Goal: Task Accomplishment & Management: Manage account settings

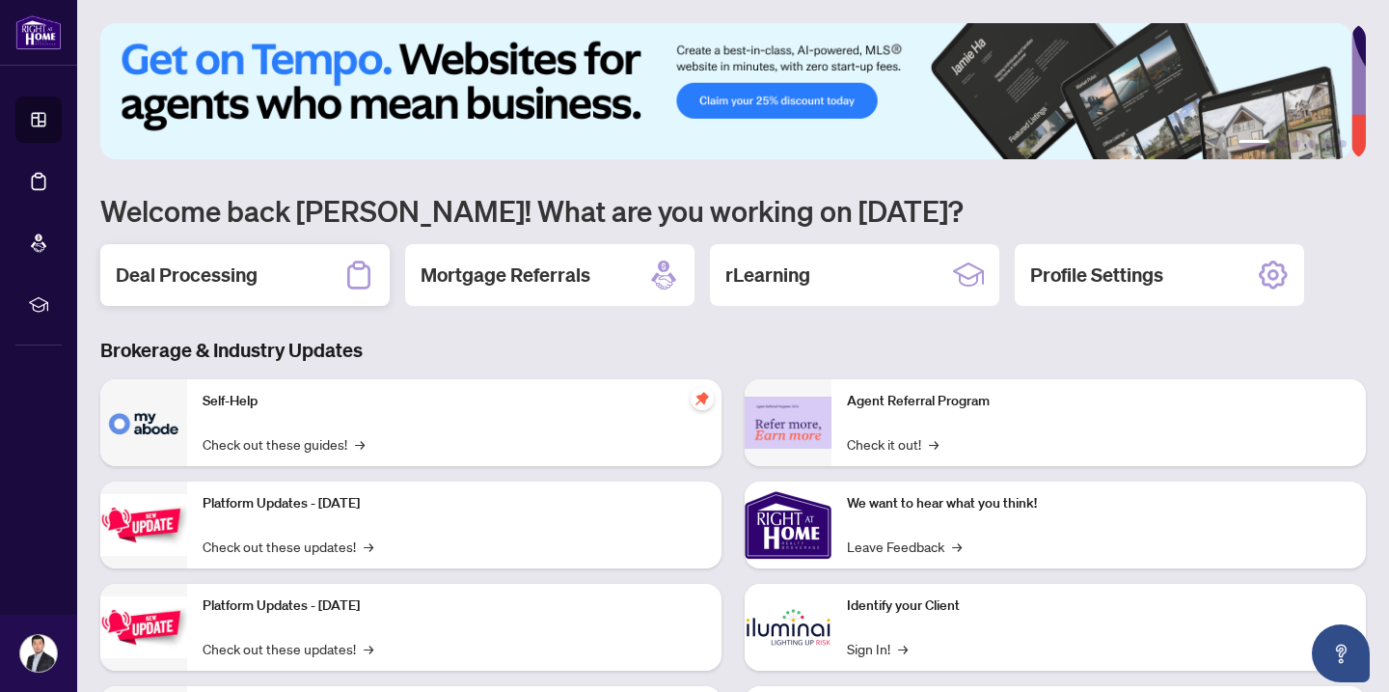
click at [258, 279] on div "Deal Processing" at bounding box center [244, 275] width 289 height 62
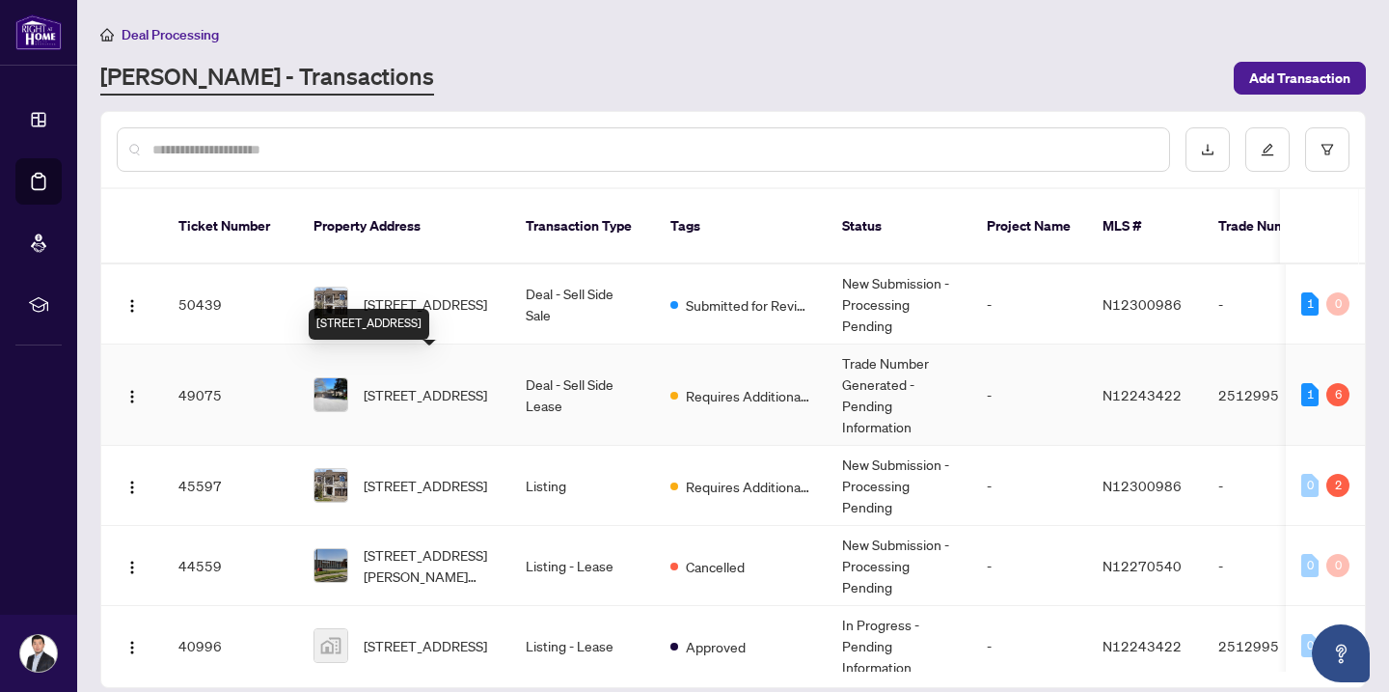
click at [442, 384] on span "[STREET_ADDRESS]" at bounding box center [425, 394] width 123 height 21
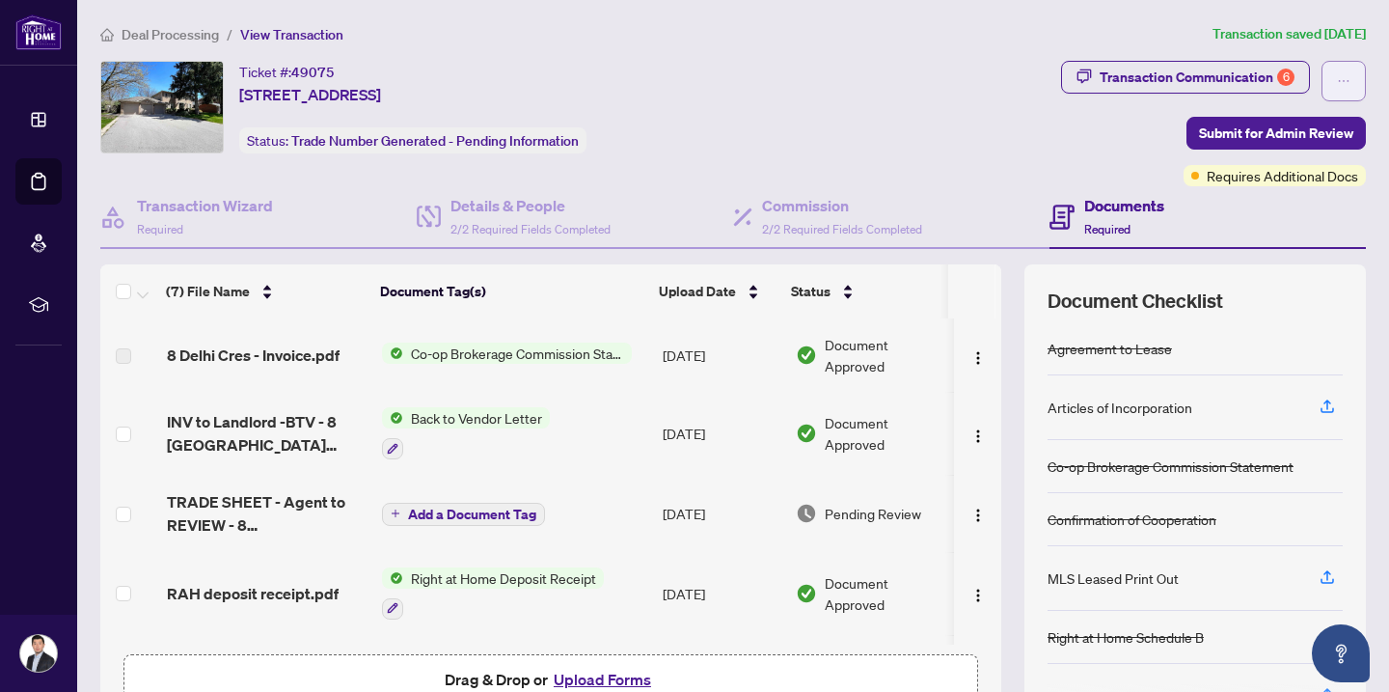
click at [1339, 76] on button "button" at bounding box center [1344, 81] width 44 height 41
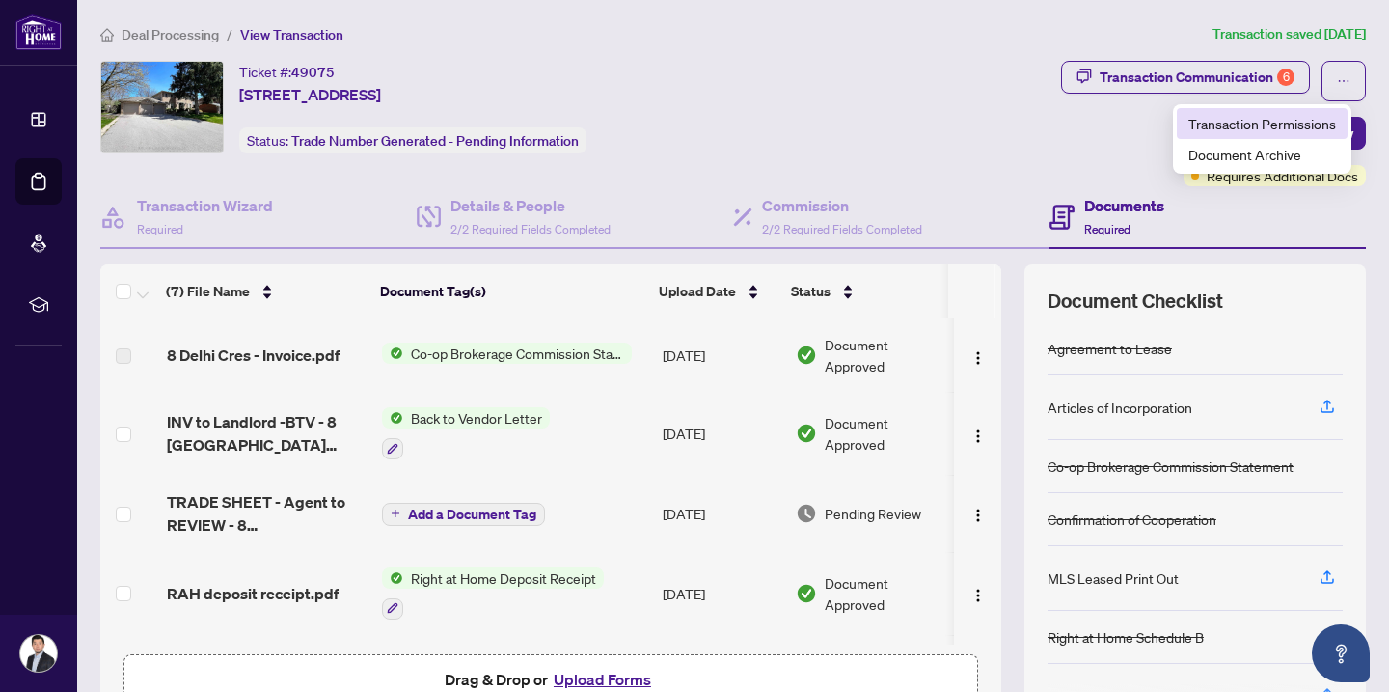
click at [1309, 120] on span "Transaction Permissions" at bounding box center [1262, 123] width 148 height 21
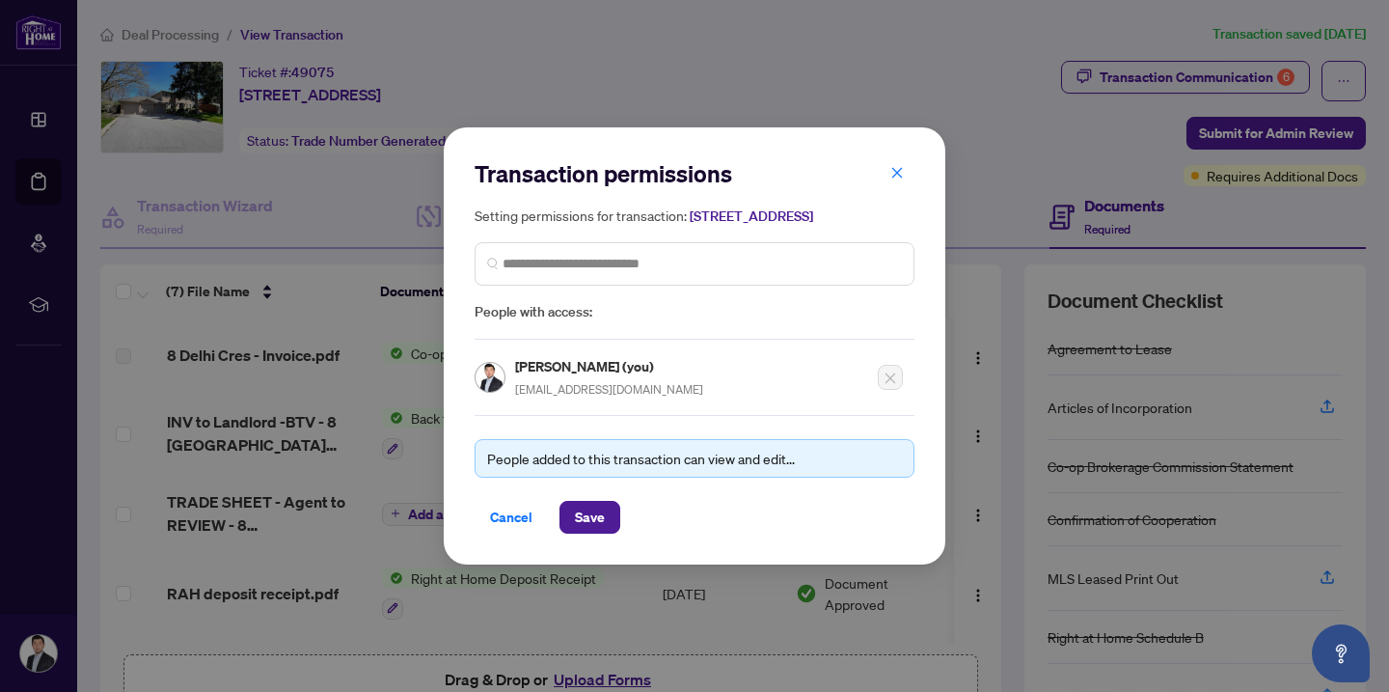
click at [632, 469] on div "People added to this transaction can view and edit..." at bounding box center [694, 458] width 415 height 21
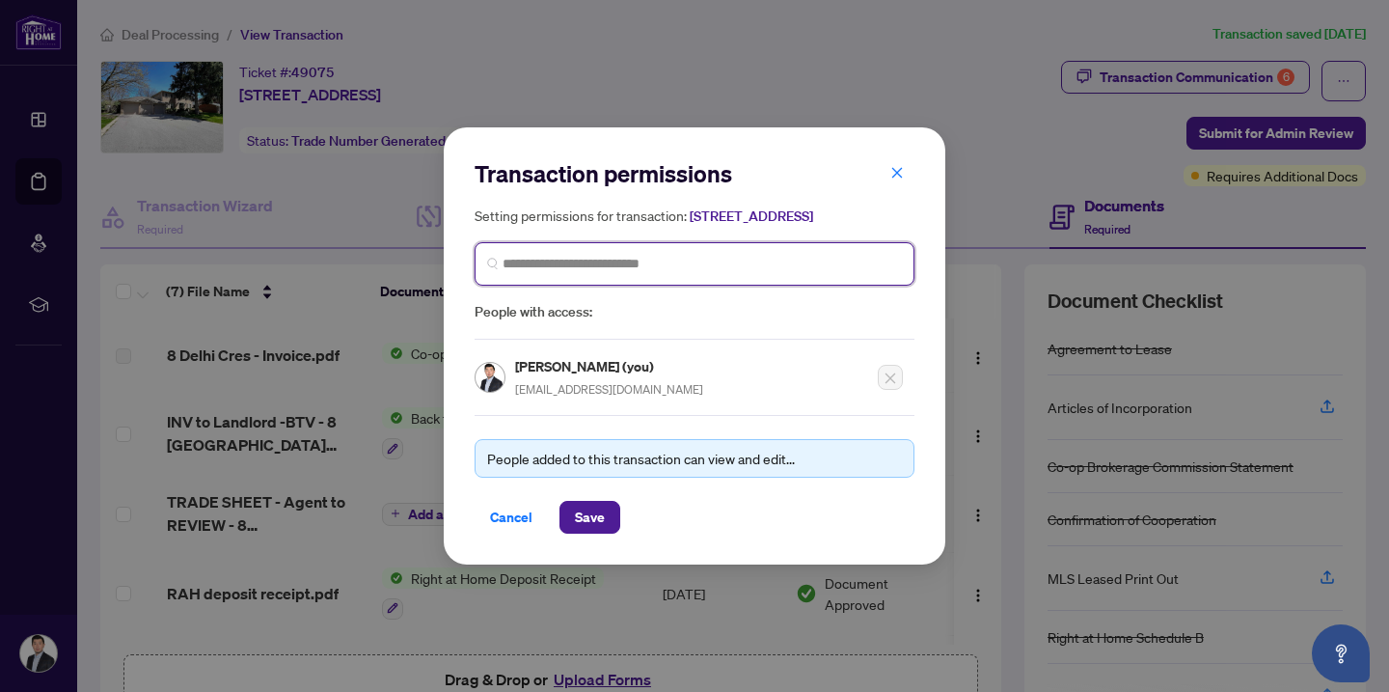
click at [577, 274] on input "search" at bounding box center [702, 264] width 399 height 20
type input "****"
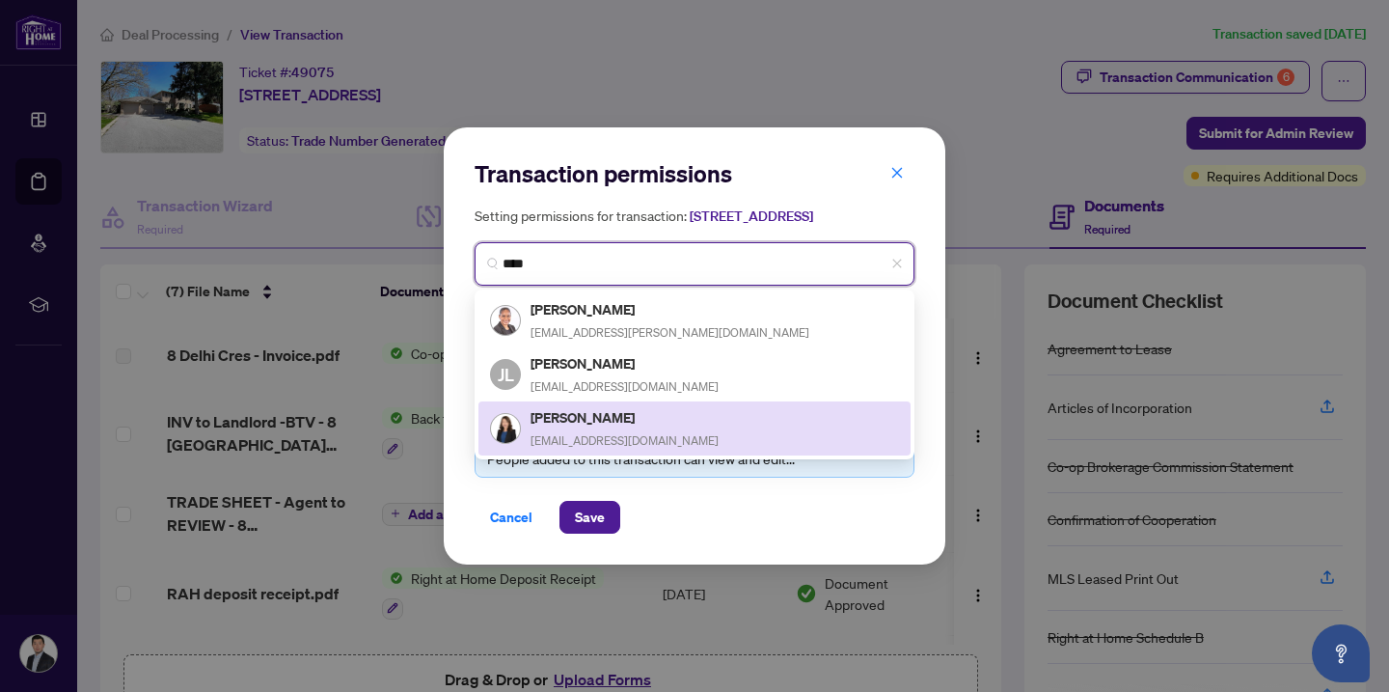
click at [640, 440] on span "[EMAIL_ADDRESS][DOMAIN_NAME]" at bounding box center [625, 440] width 188 height 14
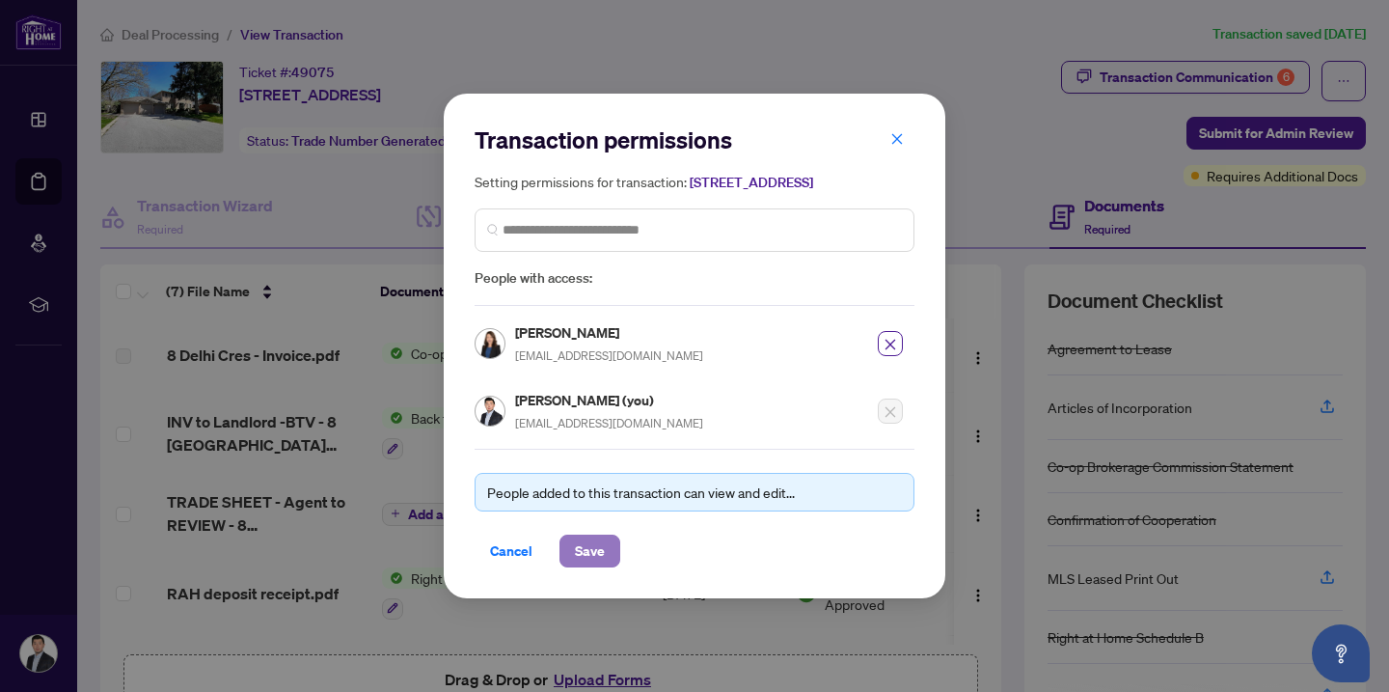
click at [597, 559] on span "Save" at bounding box center [590, 550] width 30 height 31
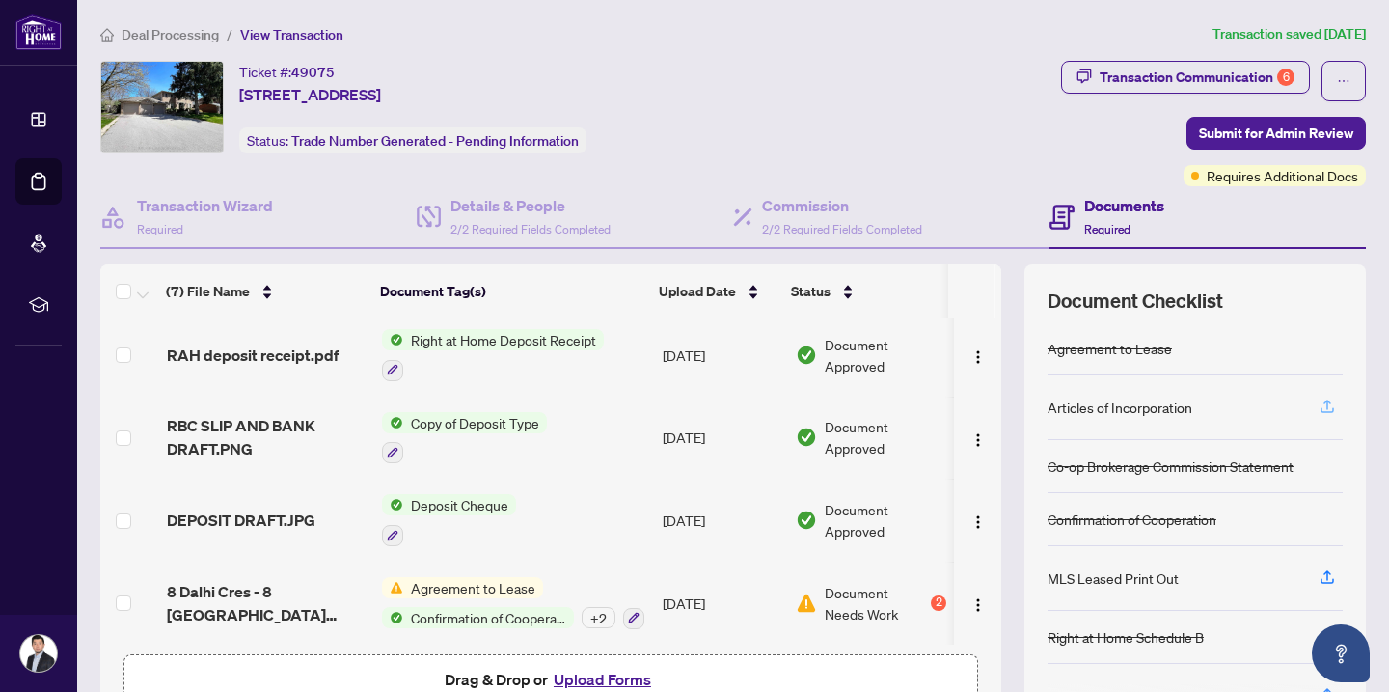
click at [1319, 403] on icon "button" at bounding box center [1327, 405] width 17 height 17
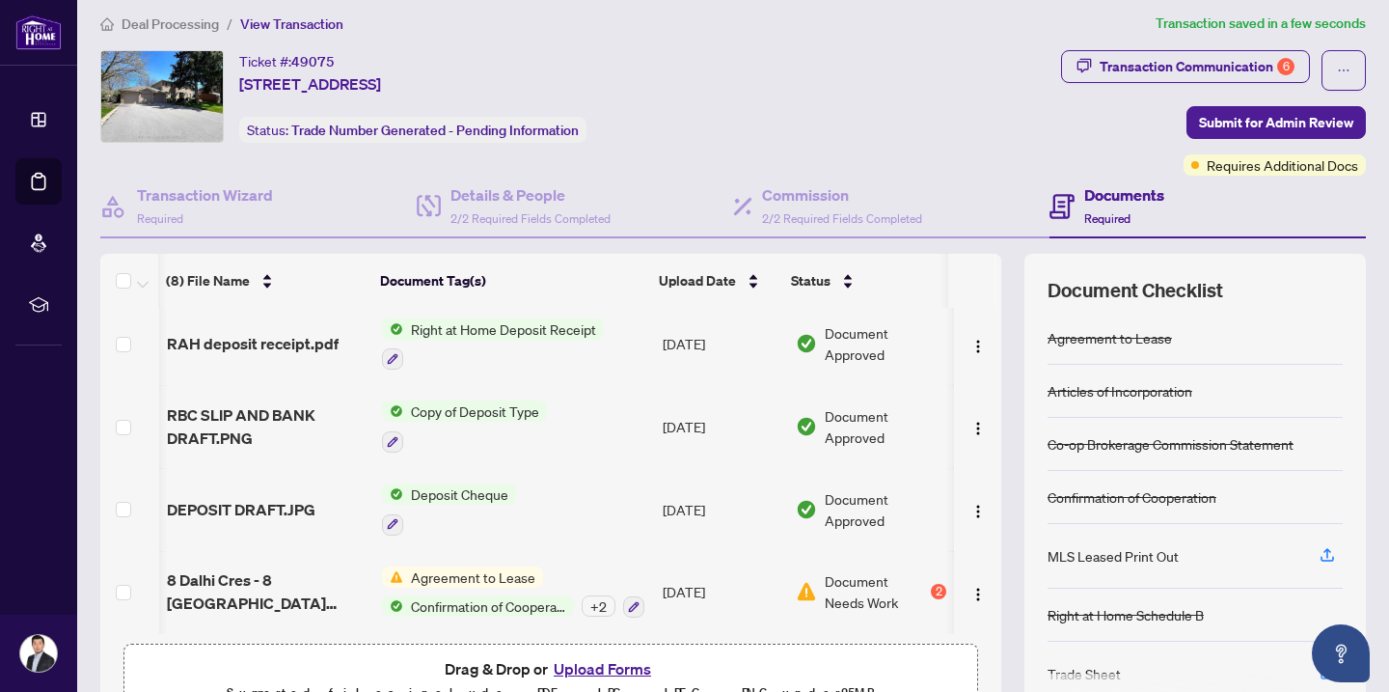
scroll to position [0, 8]
click at [877, 586] on span "Document Needs Work" at bounding box center [876, 591] width 102 height 42
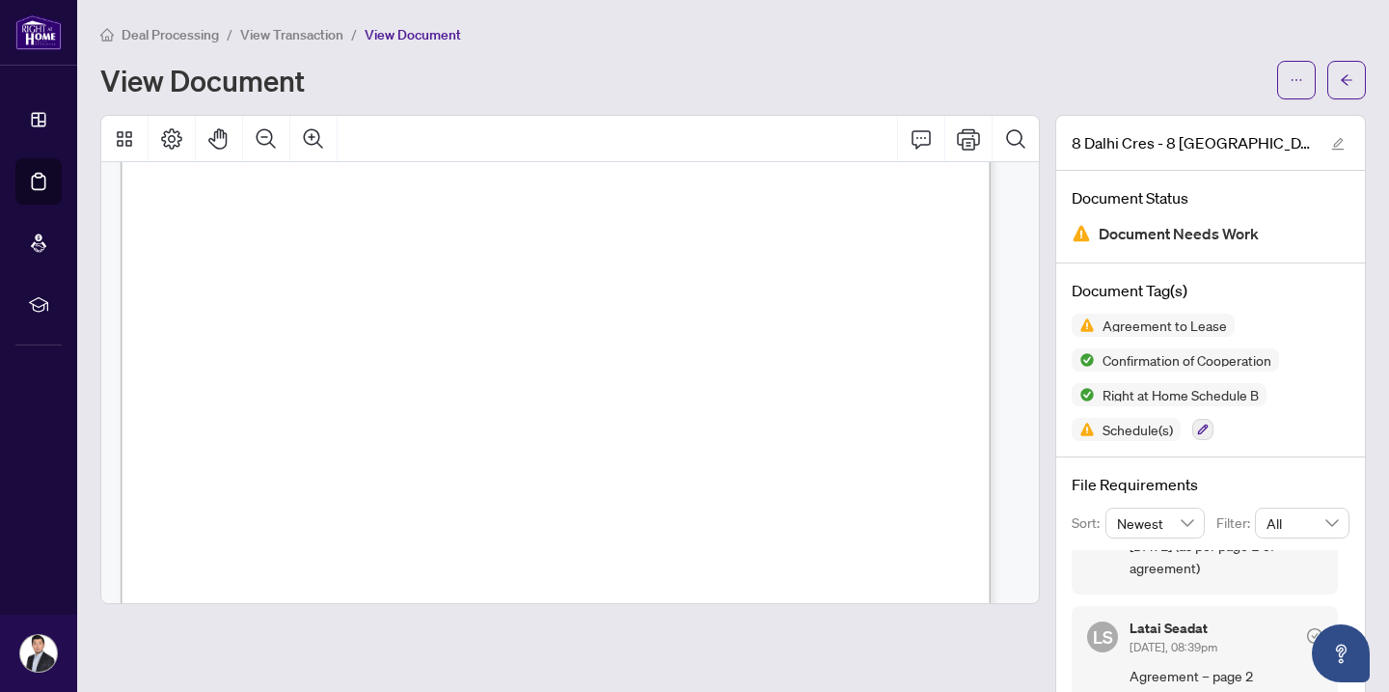
scroll to position [3391, 0]
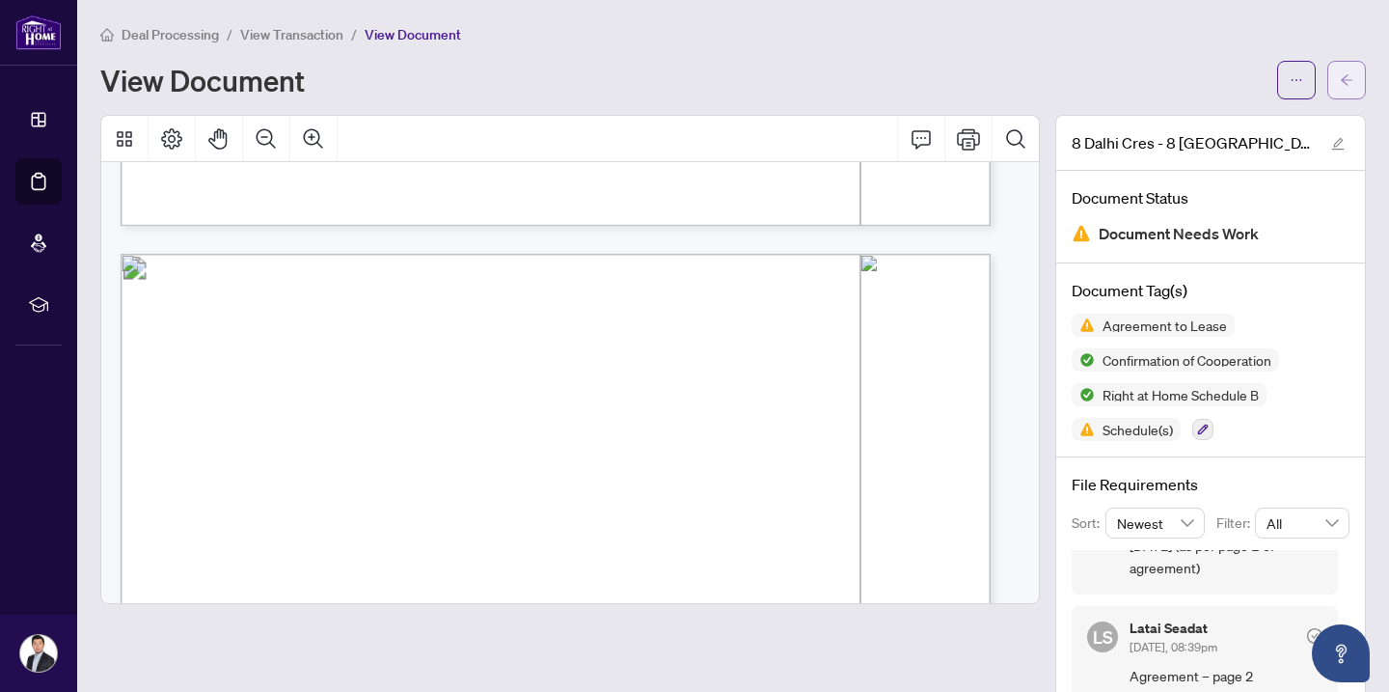
click at [1340, 73] on icon "arrow-left" at bounding box center [1347, 80] width 14 height 14
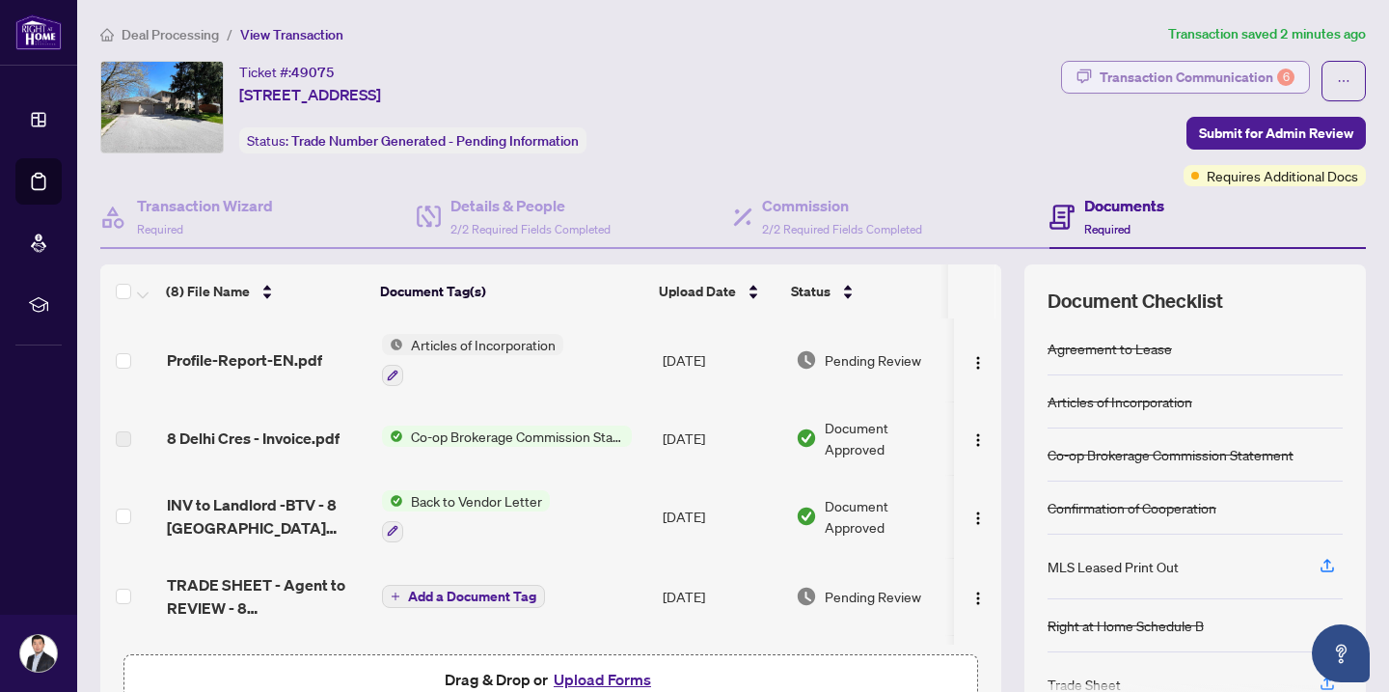
click at [1164, 71] on div "Transaction Communication 6" at bounding box center [1197, 77] width 195 height 31
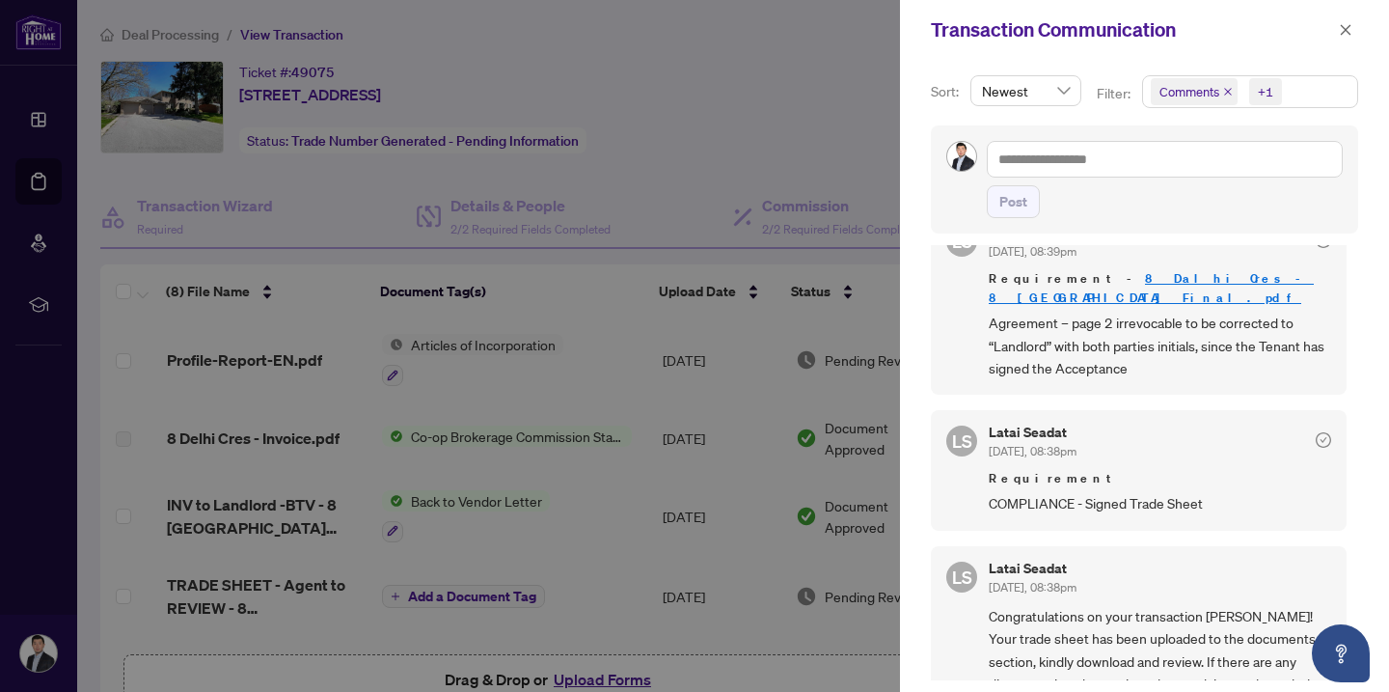
scroll to position [877, 0]
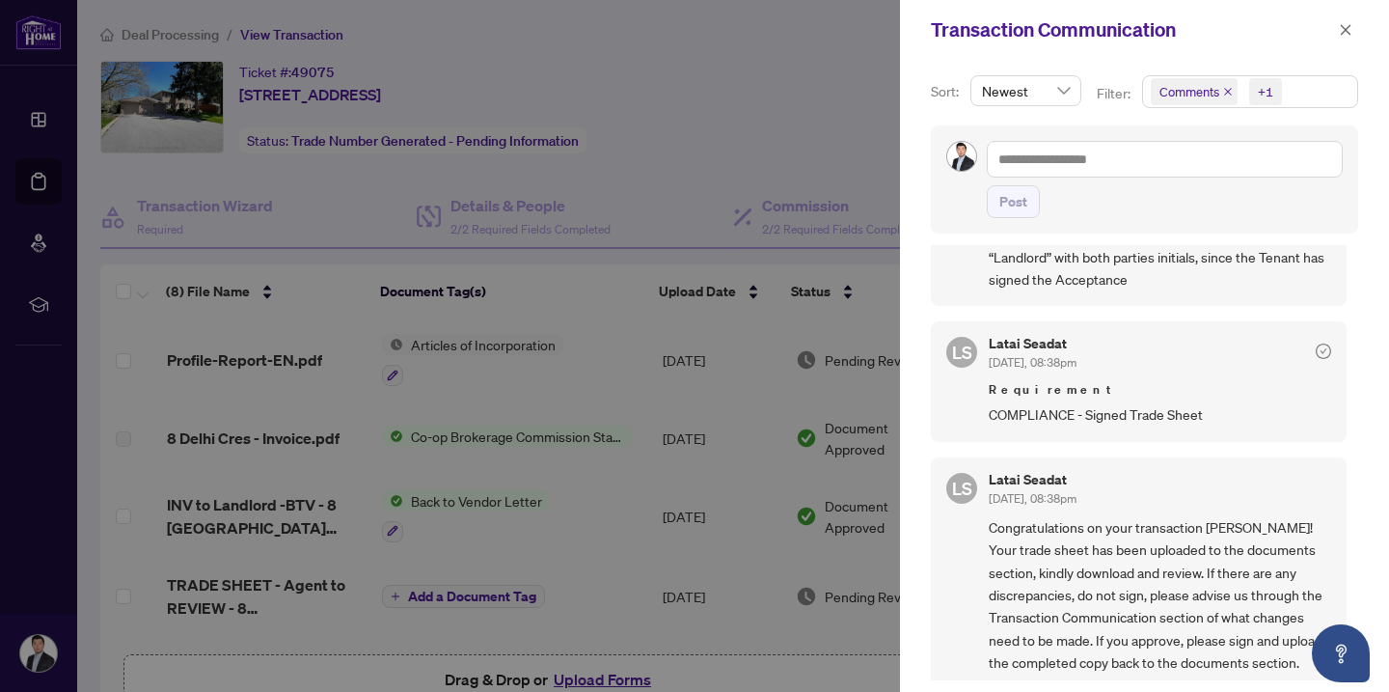
click at [784, 125] on div at bounding box center [694, 346] width 1389 height 692
click at [1349, 27] on icon "close" at bounding box center [1346, 30] width 14 height 14
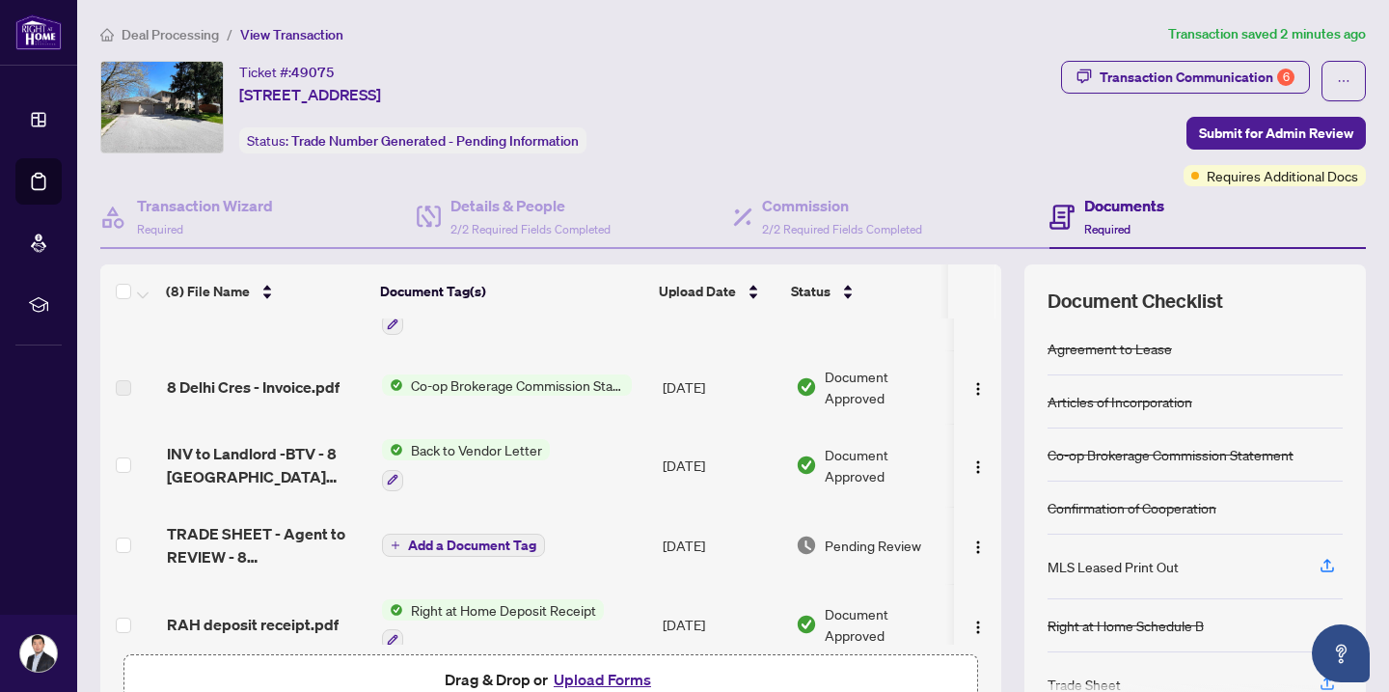
scroll to position [64, 0]
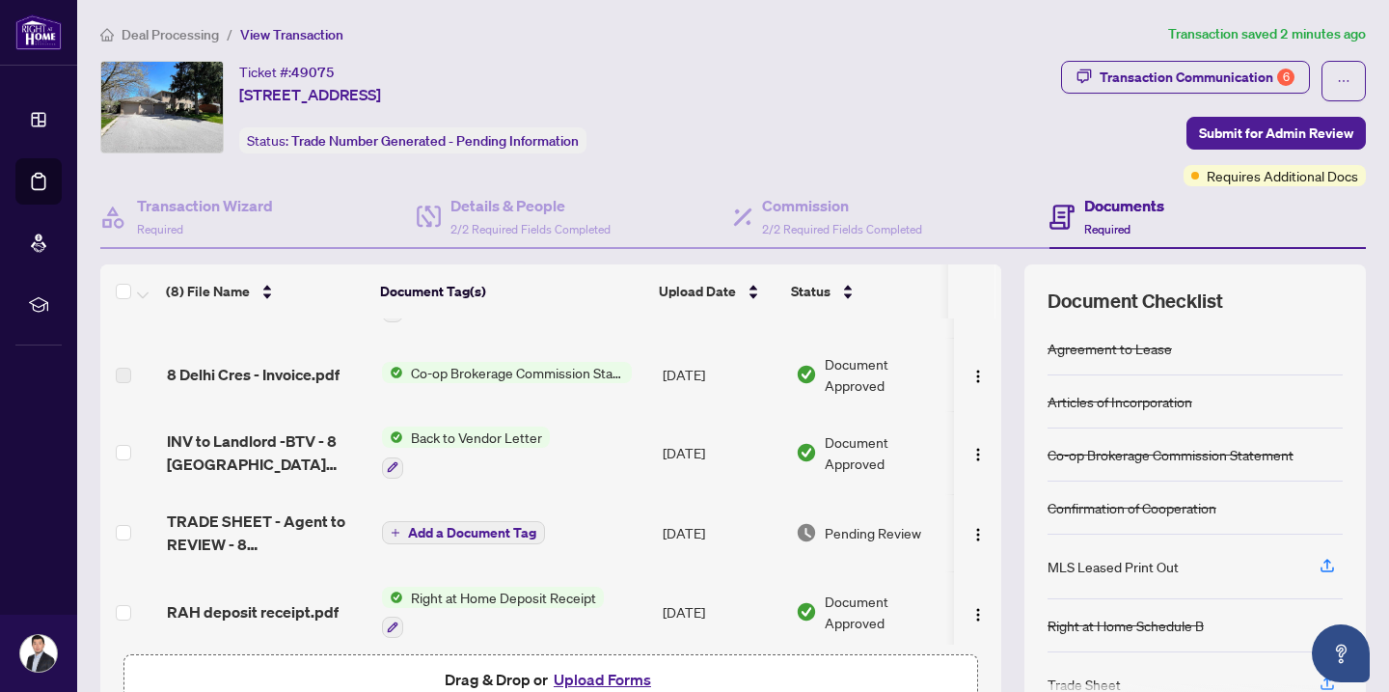
click at [462, 530] on span "Add a Document Tag" at bounding box center [472, 533] width 128 height 14
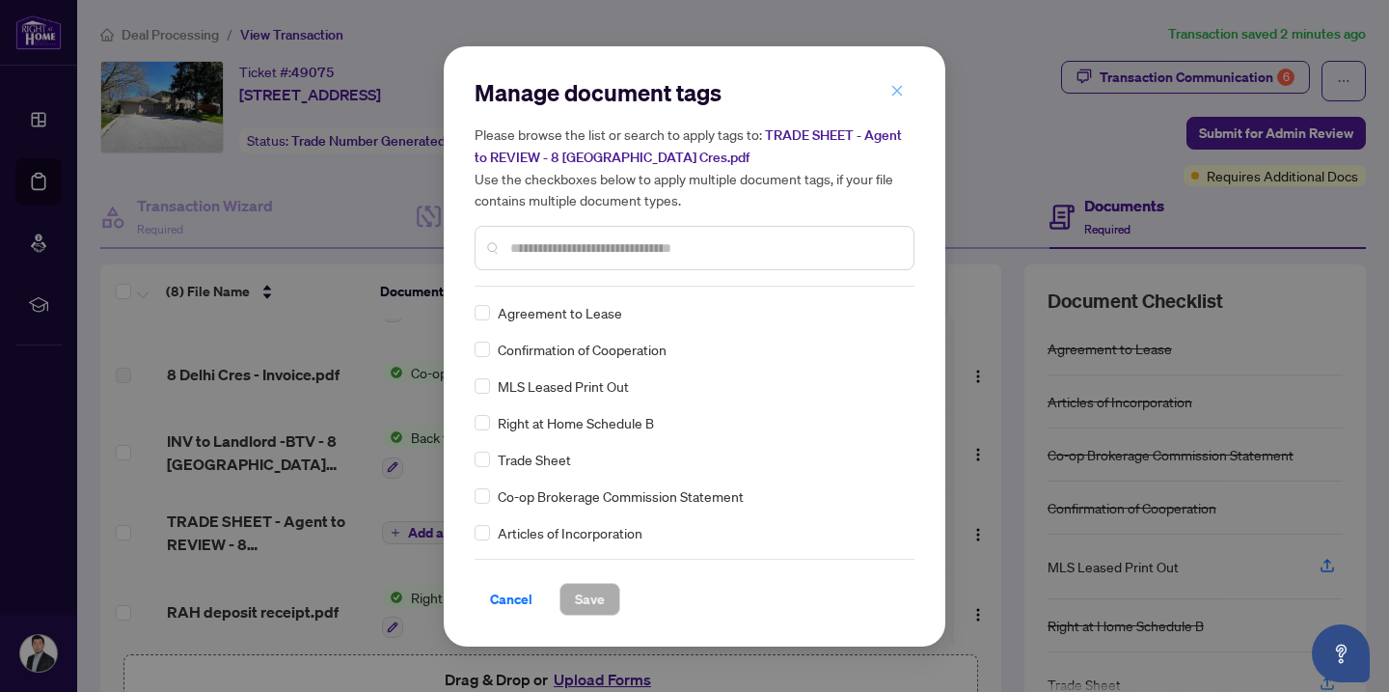
click at [900, 90] on icon "close" at bounding box center [897, 91] width 11 height 11
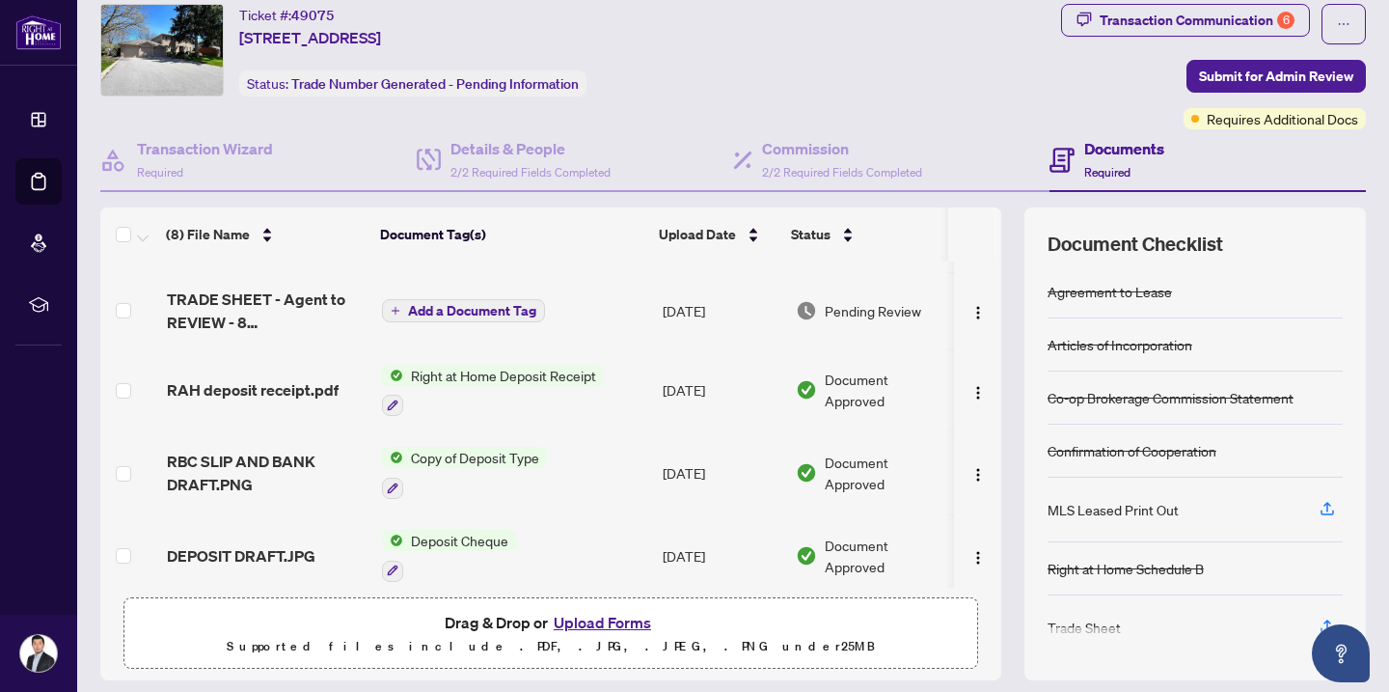
scroll to position [229, 0]
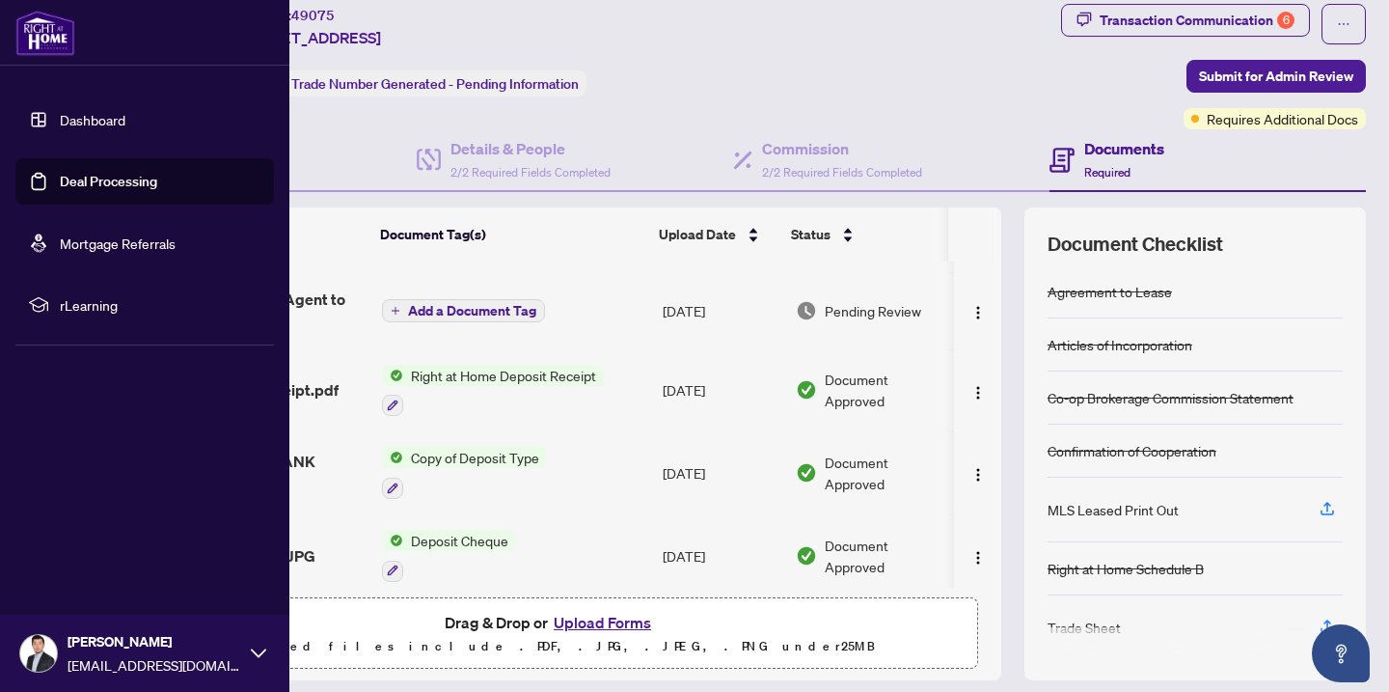
click at [97, 118] on link "Dashboard" at bounding box center [93, 119] width 66 height 17
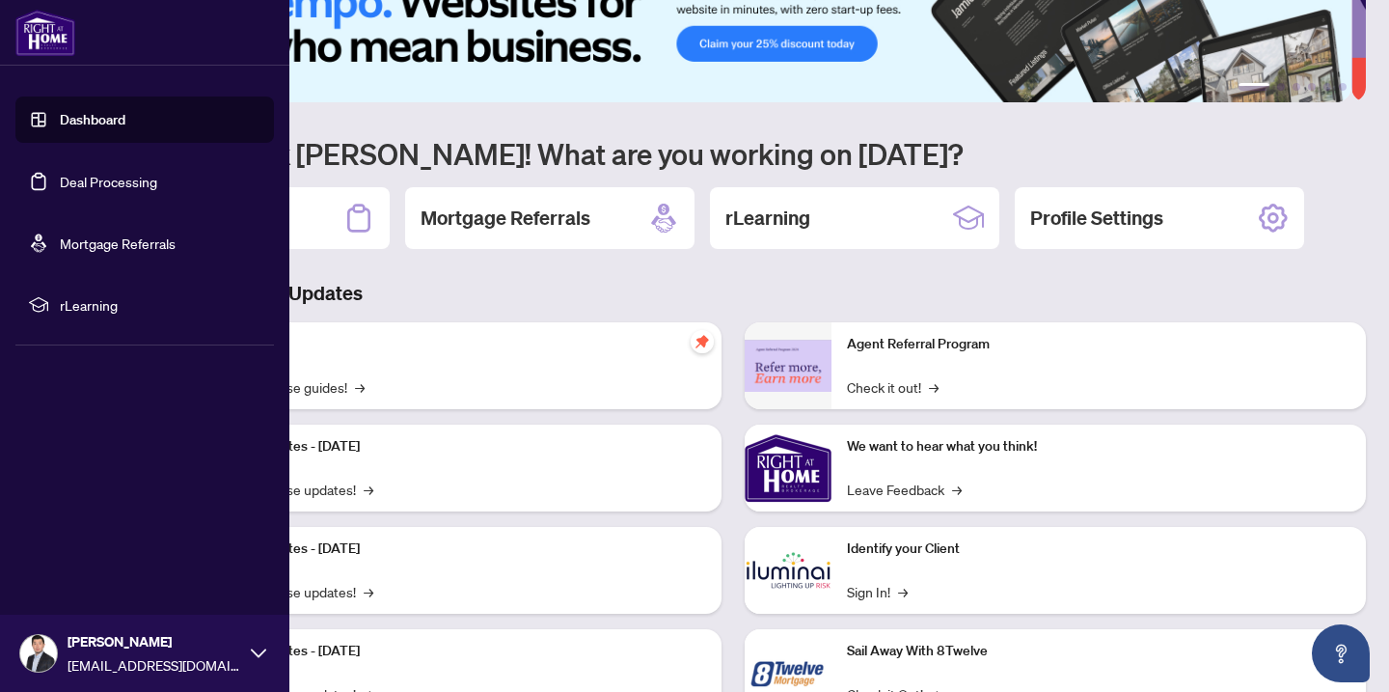
click at [45, 655] on img at bounding box center [38, 653] width 37 height 37
click at [95, 545] on span "Logout" at bounding box center [77, 538] width 43 height 31
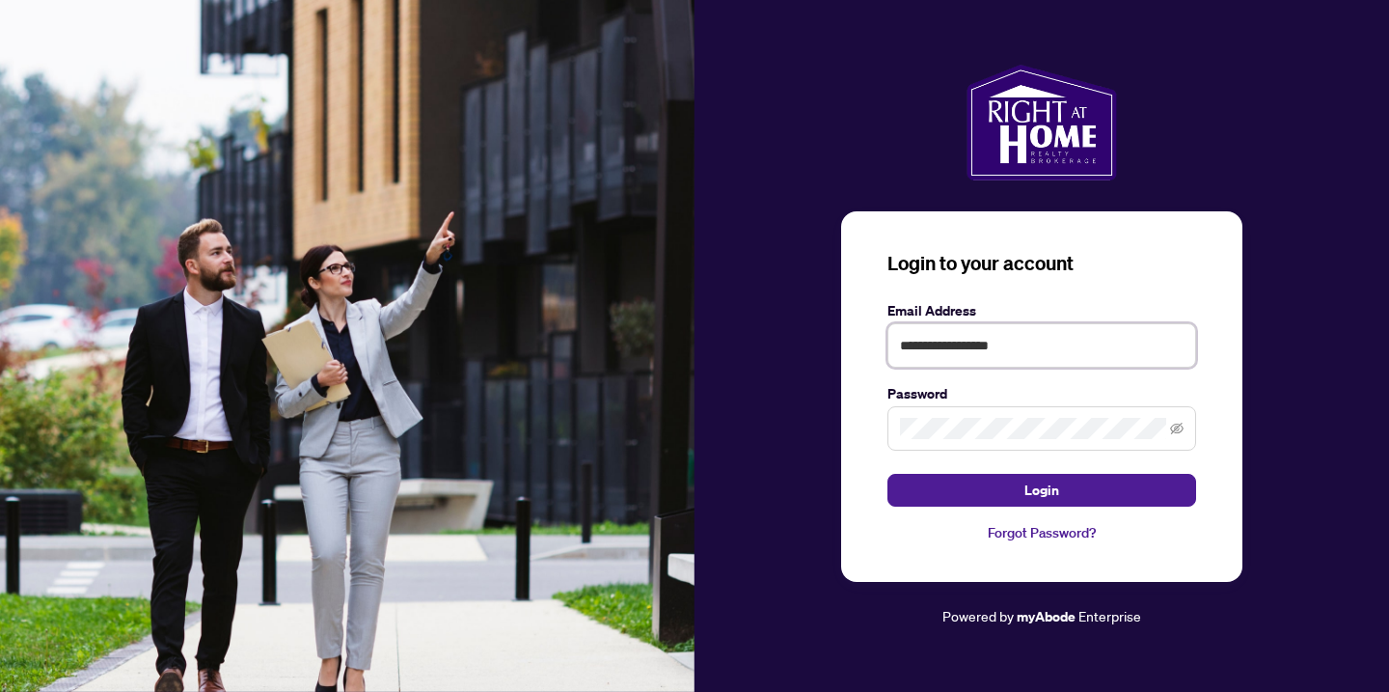
click at [1135, 334] on input "**********" at bounding box center [1041, 345] width 309 height 44
type input "**********"
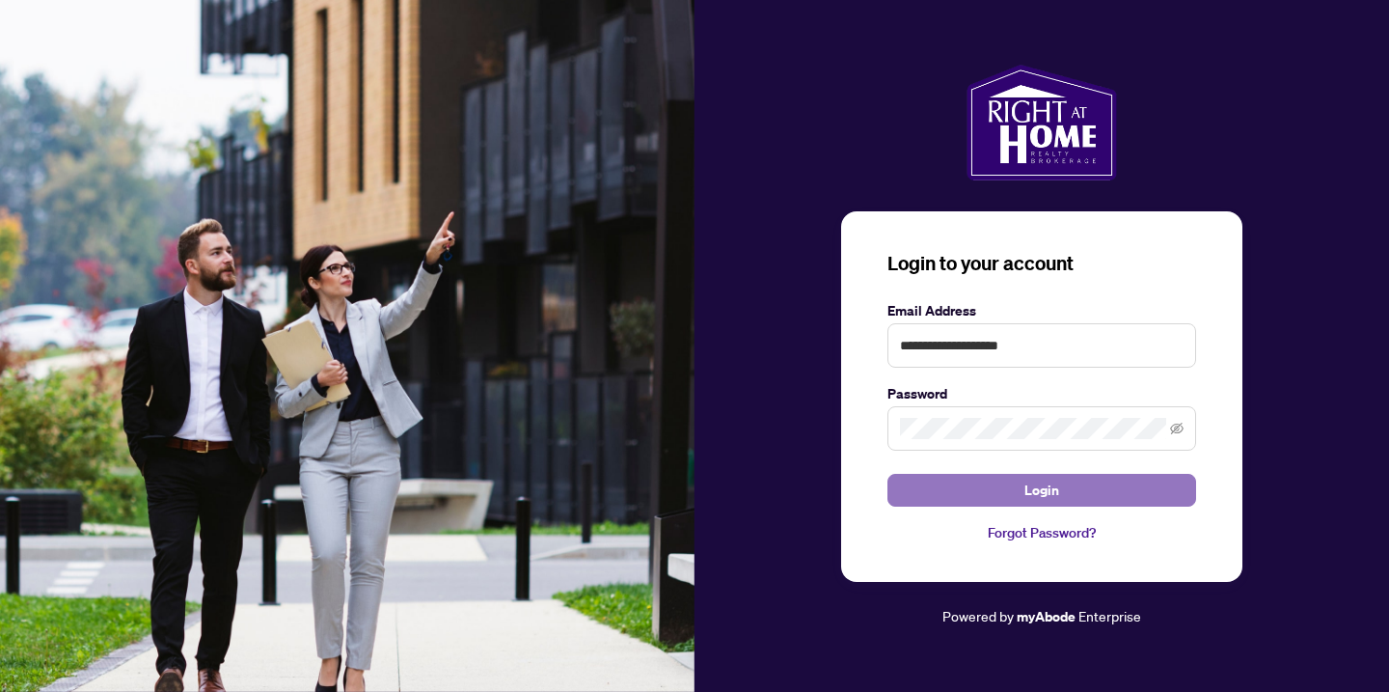
click at [1056, 489] on span "Login" at bounding box center [1041, 490] width 35 height 31
